Goal: Register for event/course

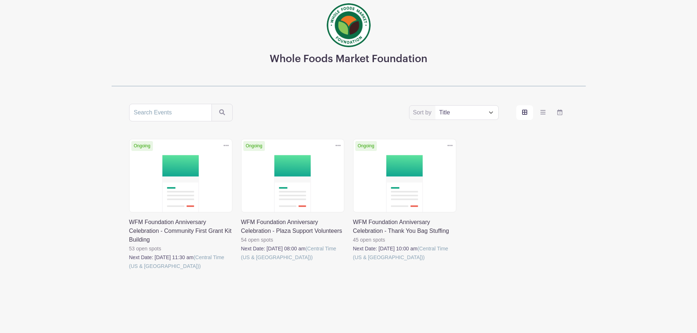
scroll to position [45, 0]
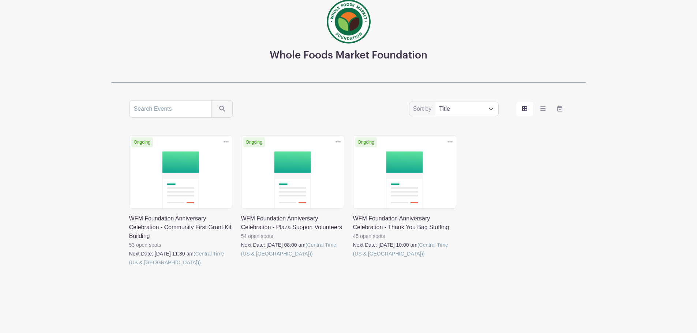
click at [353, 258] on link at bounding box center [353, 258] width 0 height 0
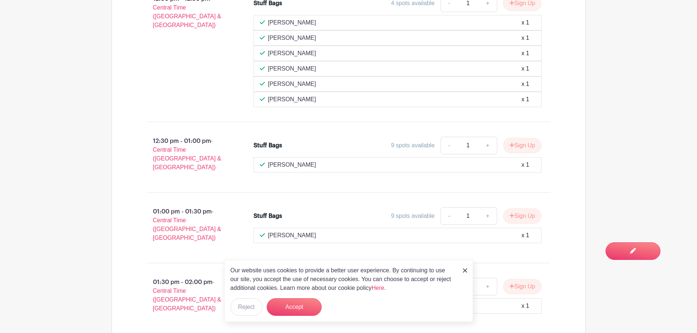
scroll to position [1184, 0]
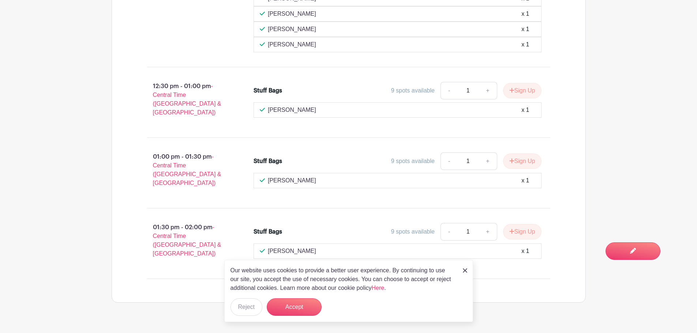
click at [464, 273] on img at bounding box center [465, 271] width 4 height 4
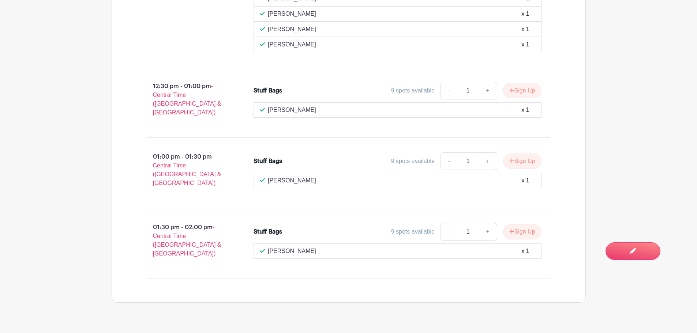
scroll to position [45, 0]
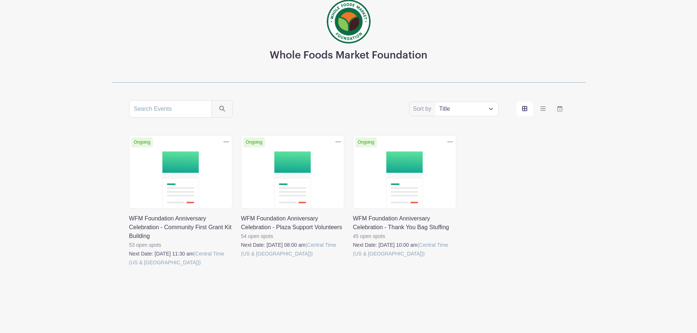
click at [241, 258] on link at bounding box center [241, 258] width 0 height 0
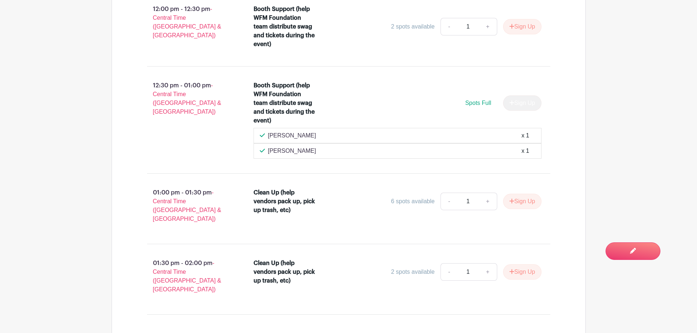
scroll to position [1773, 0]
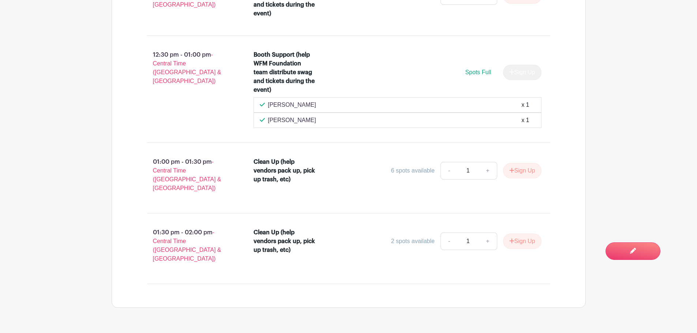
scroll to position [45, 0]
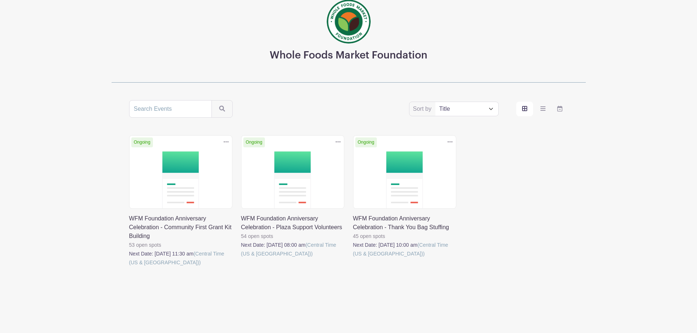
click at [129, 267] on link at bounding box center [129, 267] width 0 height 0
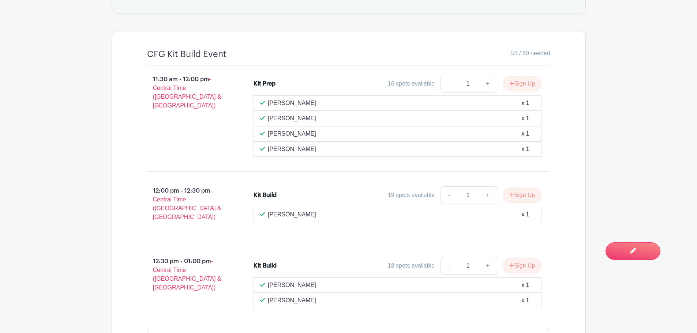
scroll to position [503, 0]
